Goal: Transaction & Acquisition: Purchase product/service

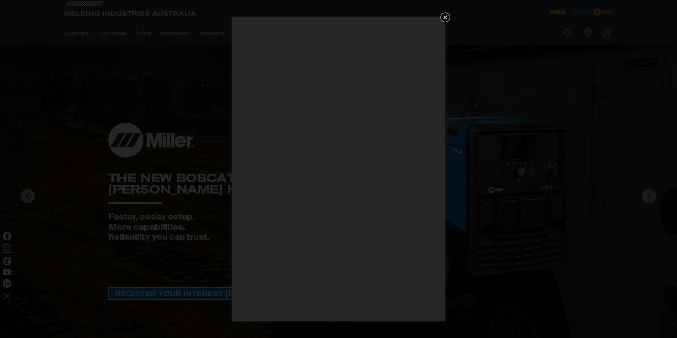
click at [445, 17] on icon "Get 5 WIA Welding Guides Free!" at bounding box center [445, 17] width 4 height 4
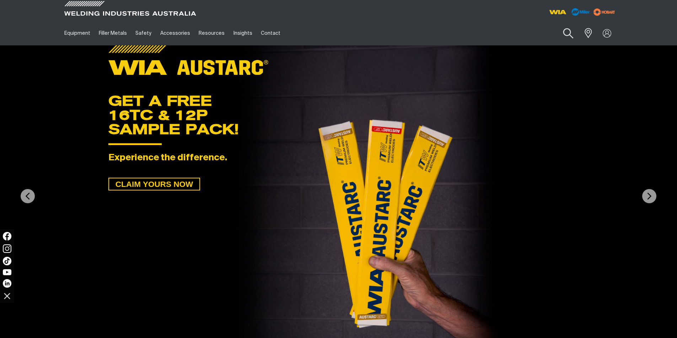
click at [567, 31] on button "Search products" at bounding box center [567, 33] width 29 height 20
click at [491, 34] on input "Search" at bounding box center [524, 33] width 109 height 16
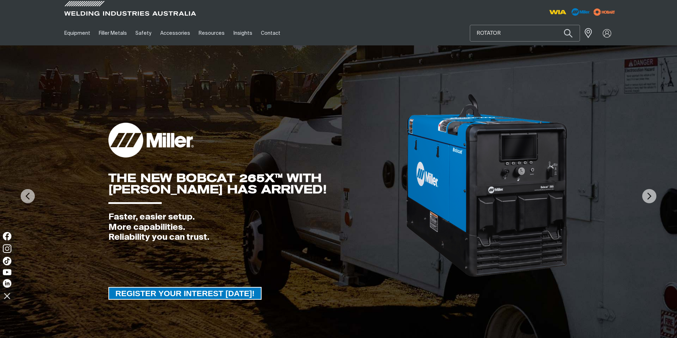
click at [556, 25] on button "Search products" at bounding box center [568, 33] width 24 height 17
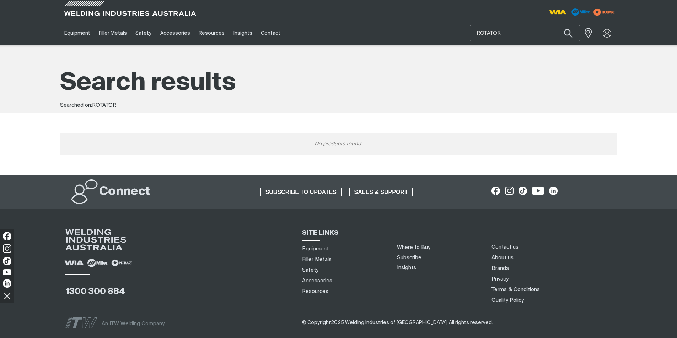
click at [507, 33] on input "ROTATOR" at bounding box center [524, 33] width 109 height 16
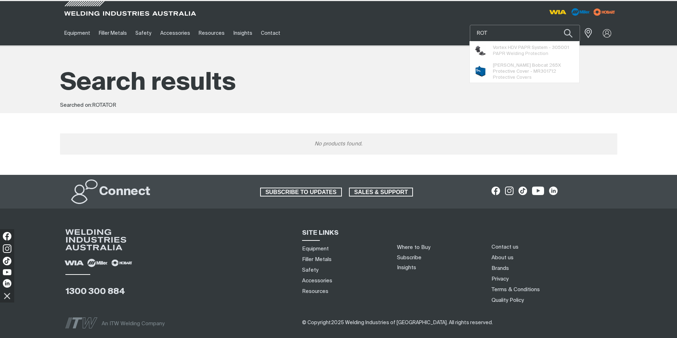
type input "ROT"
